Goal: Task Accomplishment & Management: Complete application form

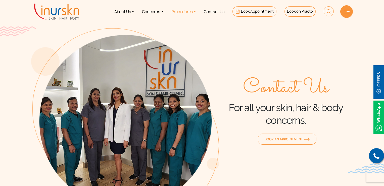
click at [196, 13] on link "Procedures" at bounding box center [184, 11] width 32 height 19
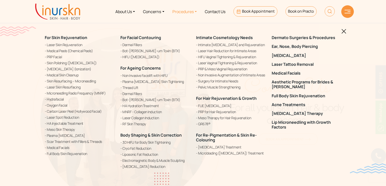
click at [344, 35] on div "For Skin Rejuvenation Laser Skin Rejuvenation Medical Peels (Chemical Peels) PR…" at bounding box center [193, 102] width 303 height 146
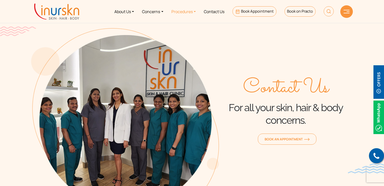
click at [193, 12] on link "Procedures" at bounding box center [184, 11] width 32 height 19
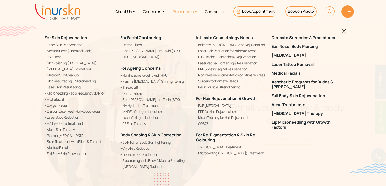
click at [342, 31] on img at bounding box center [344, 31] width 5 height 5
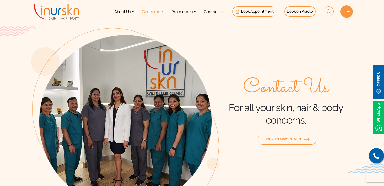
click at [159, 12] on link "Concerns" at bounding box center [152, 11] width 29 height 19
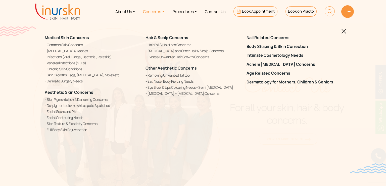
click at [345, 32] on img at bounding box center [344, 31] width 5 height 5
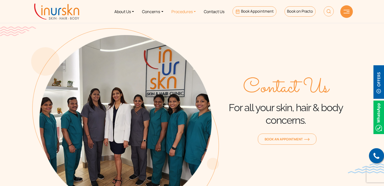
click at [194, 12] on link "Procedures" at bounding box center [184, 11] width 32 height 19
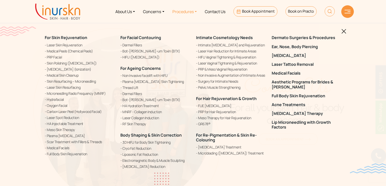
click at [342, 33] on img at bounding box center [344, 31] width 5 height 5
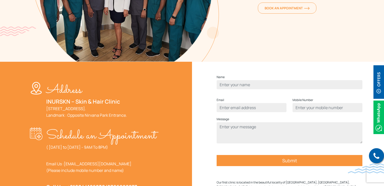
scroll to position [101, 0]
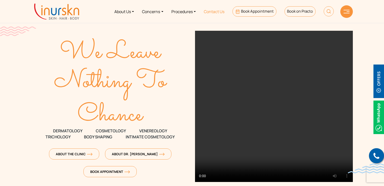
click at [215, 12] on link "Contact Us" at bounding box center [214, 11] width 29 height 19
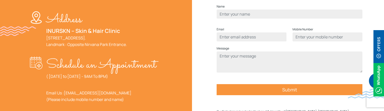
scroll to position [176, 0]
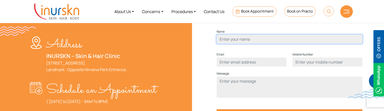
click at [231, 44] on input "Contact form" at bounding box center [290, 39] width 146 height 9
type input "Humera Shaikh"
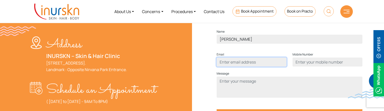
type input "humerasadiqshaikh@gmail.com"
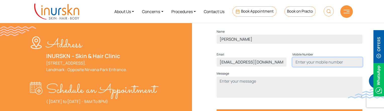
type input "9137465199"
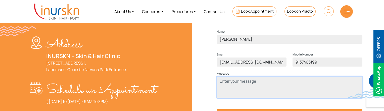
click at [245, 91] on textarea "Contact form" at bounding box center [290, 87] width 146 height 21
type textarea "test"
click at [235, 93] on textarea "test" at bounding box center [290, 87] width 146 height 21
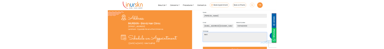
scroll to position [201, 0]
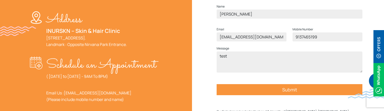
click at [258, 95] on input "Submit" at bounding box center [290, 89] width 146 height 11
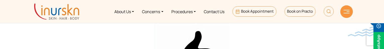
click at [48, 17] on img at bounding box center [56, 12] width 45 height 16
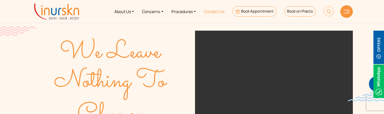
click at [218, 9] on link "Contact Us" at bounding box center [214, 11] width 29 height 19
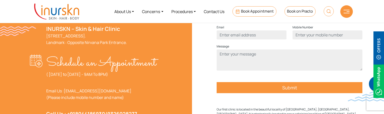
scroll to position [176, 0]
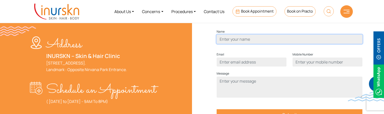
click at [246, 44] on input "Contact form" at bounding box center [290, 39] width 146 height 9
type input "ziya"
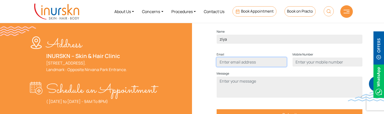
click at [247, 67] on input "Contact form" at bounding box center [252, 62] width 70 height 9
type input "ziya@gmail.com"
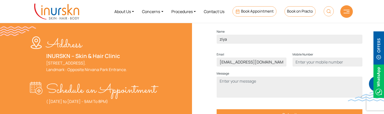
click at [327, 71] on div "Mobile Number" at bounding box center [328, 61] width 76 height 19
click at [325, 67] on input "Contact form" at bounding box center [328, 62] width 70 height 9
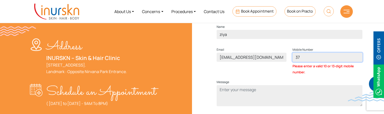
type input "3"
type input "989992235"
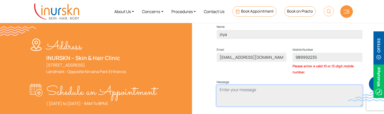
click at [270, 96] on textarea "Contact form" at bounding box center [290, 95] width 146 height 21
type textarea "test"
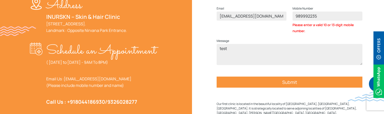
scroll to position [226, 0]
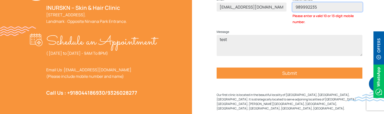
click at [321, 12] on input "989992235" at bounding box center [328, 7] width 70 height 9
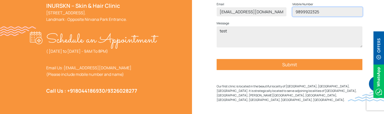
type input "9899922325"
click at [273, 70] on input "Submit" at bounding box center [290, 64] width 146 height 11
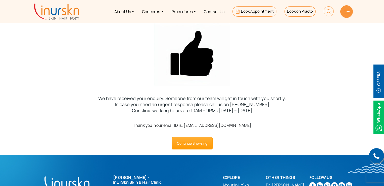
click at [64, 12] on img at bounding box center [56, 12] width 45 height 16
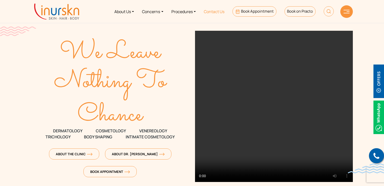
click at [211, 13] on link "Contact Us" at bounding box center [214, 11] width 29 height 19
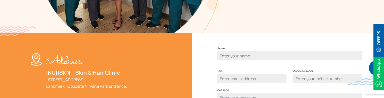
scroll to position [201, 0]
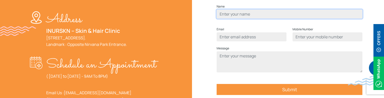
click at [245, 19] on input "Contact form" at bounding box center [290, 14] width 146 height 9
type input "samiran"
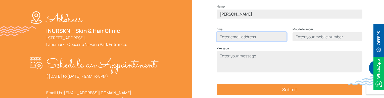
click at [253, 42] on input "Contact form" at bounding box center [252, 36] width 70 height 9
type input "samiran@gmail.com"
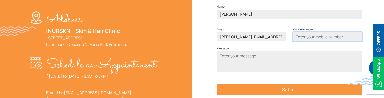
click at [309, 42] on input "Contact form" at bounding box center [328, 36] width 70 height 9
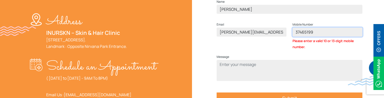
click at [318, 37] on input "37465199" at bounding box center [328, 32] width 70 height 9
click at [335, 37] on input "91374651" at bounding box center [328, 32] width 70 height 9
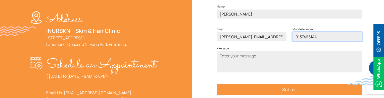
type input "9137465144"
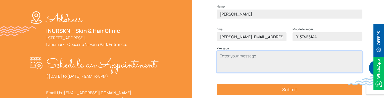
click at [261, 71] on textarea "Contact form" at bounding box center [290, 62] width 146 height 21
type textarea "test"
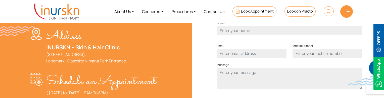
scroll to position [176, 0]
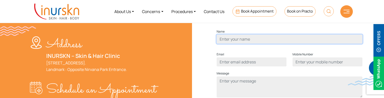
click at [239, 44] on input "Contact form" at bounding box center [290, 39] width 146 height 9
type input "rohit"
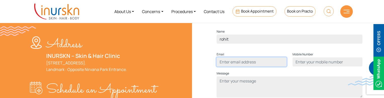
click at [238, 67] on input "Contact form" at bounding box center [252, 62] width 70 height 9
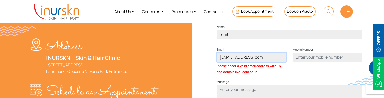
click at [243, 62] on input "rohit@gmailcom" at bounding box center [252, 57] width 70 height 9
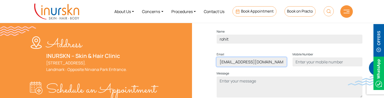
type input "rohit@gmail.com"
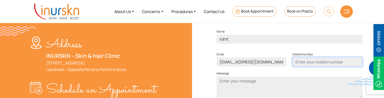
click at [307, 67] on input "Contact form" at bounding box center [328, 62] width 70 height 9
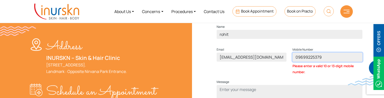
click at [299, 62] on input "09699225379" at bounding box center [328, 57] width 70 height 9
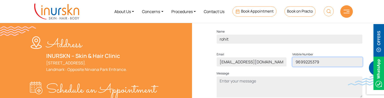
click at [331, 67] on input "9699225379" at bounding box center [328, 62] width 70 height 9
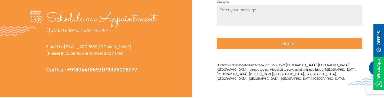
scroll to position [226, 0]
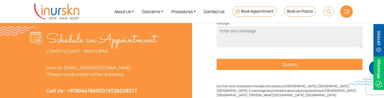
type input "9699225344"
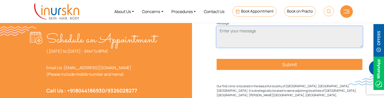
click at [231, 45] on textarea "Contact form" at bounding box center [290, 36] width 146 height 21
type textarea "test"
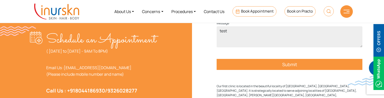
click at [286, 70] on input "Submit" at bounding box center [290, 64] width 146 height 11
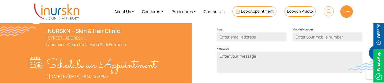
click at [244, 19] on input "Contact form" at bounding box center [290, 14] width 146 height 9
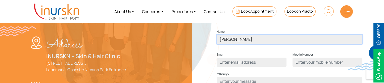
type input "ayub"
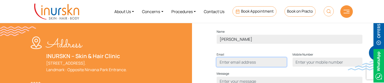
click at [245, 67] on input "Contact form" at bounding box center [252, 62] width 70 height 9
type input "ayub@gmail.com"
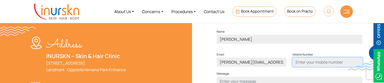
drag, startPoint x: 310, startPoint y: 71, endPoint x: 311, endPoint y: 74, distance: 3.1
click at [310, 67] on input "Contact form" at bounding box center [328, 62] width 70 height 9
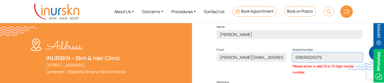
click at [299, 62] on input "09699225379" at bounding box center [328, 57] width 70 height 9
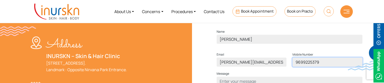
click at [323, 67] on input "9699225379" at bounding box center [328, 62] width 70 height 9
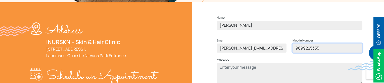
scroll to position [226, 0]
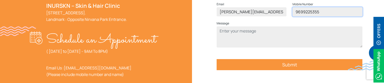
type input "9699225355"
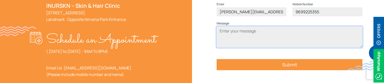
click at [227, 38] on textarea "Contact form" at bounding box center [290, 36] width 146 height 21
type textarea "test"
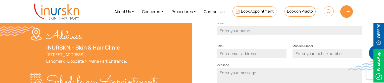
scroll to position [176, 0]
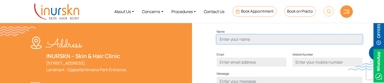
click at [251, 44] on input "Contact form" at bounding box center [290, 39] width 146 height 9
type input "[PERSON_NAME]"
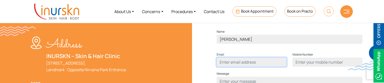
click at [252, 67] on input "Contact form" at bounding box center [252, 62] width 70 height 9
type input "[PERSON_NAME][EMAIL_ADDRESS][DOMAIN_NAME]"
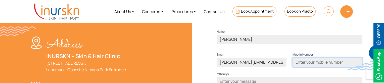
click at [310, 67] on input "Contact form" at bounding box center [328, 62] width 70 height 9
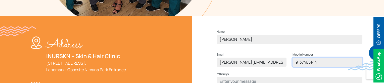
scroll to position [226, 0]
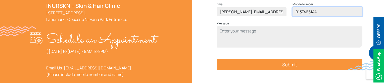
type input "9137465144"
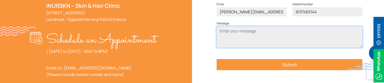
click at [270, 48] on textarea "Contact form" at bounding box center [290, 36] width 146 height 21
type textarea "test"
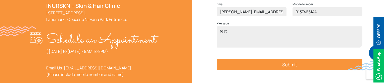
click at [291, 70] on input "Submit" at bounding box center [290, 64] width 146 height 11
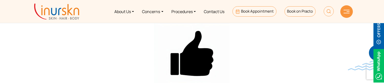
click at [300, 83] on div at bounding box center [192, 54] width 384 height 66
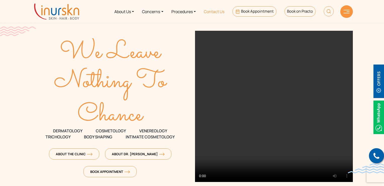
click at [210, 13] on link "Contact Us" at bounding box center [214, 11] width 29 height 19
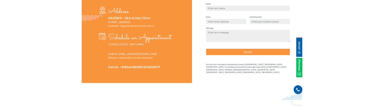
scroll to position [201, 0]
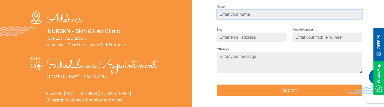
click at [247, 19] on input "Contact form" at bounding box center [290, 14] width 146 height 9
type input "[PERSON_NAME]"
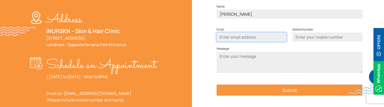
type input "[EMAIL_ADDRESS][DOMAIN_NAME]"
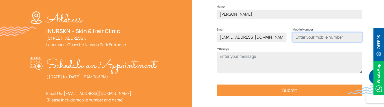
type input "9137465199"
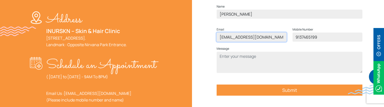
drag, startPoint x: 256, startPoint y: 47, endPoint x: 234, endPoint y: 46, distance: 21.2
click at [234, 42] on input "humerasadiqshaikh@gmail.com" at bounding box center [252, 36] width 70 height 9
type input "[EMAIL_ADDRESS][DOMAIN_NAME]"
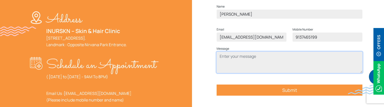
click at [292, 66] on textarea "Contact form" at bounding box center [290, 62] width 146 height 21
type textarea "test"
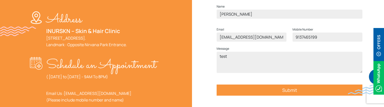
click at [276, 95] on input "Submit" at bounding box center [290, 89] width 146 height 11
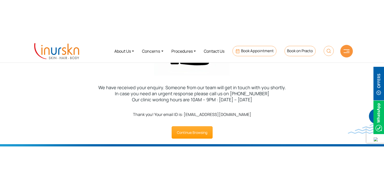
scroll to position [25, 0]
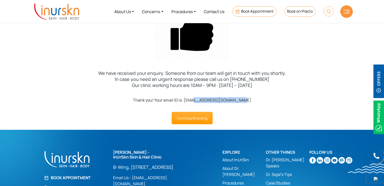
drag, startPoint x: 193, startPoint y: 100, endPoint x: 242, endPoint y: 98, distance: 48.6
click at [242, 98] on div "Thank you! Your email ID is: [EMAIL_ADDRESS][DOMAIN_NAME]" at bounding box center [192, 100] width 384 height 6
click at [243, 99] on div "Thank you! Your email ID is: [EMAIL_ADDRESS][DOMAIN_NAME]" at bounding box center [192, 100] width 384 height 6
drag, startPoint x: 243, startPoint y: 99, endPoint x: 200, endPoint y: 104, distance: 43.1
click at [200, 104] on div "Thank you! Your email ID is: [EMAIL_ADDRESS][DOMAIN_NAME] Continue Browsing" at bounding box center [192, 110] width 384 height 27
